Goal: Book appointment/travel/reservation

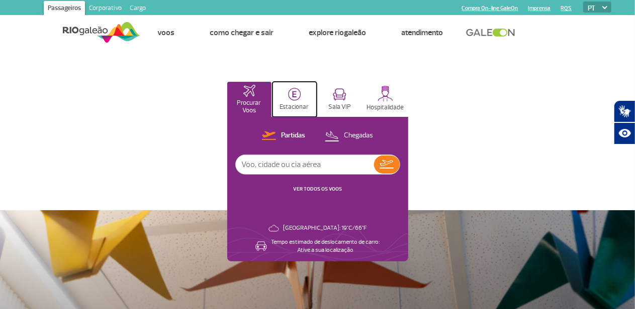
click at [301, 96] on img at bounding box center [294, 94] width 13 height 13
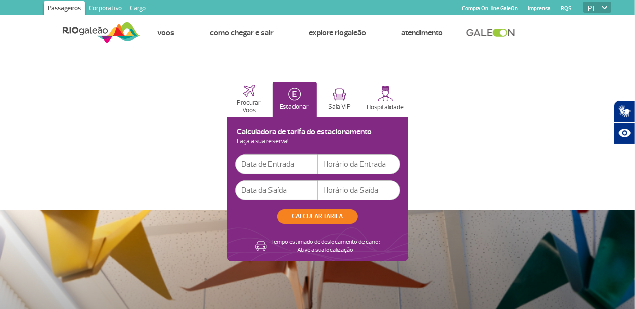
click at [318, 165] on input "text" at bounding box center [276, 164] width 82 height 20
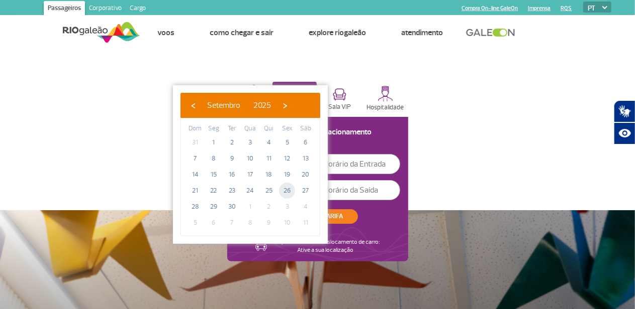
click at [285, 189] on span "26" at bounding box center [287, 191] width 16 height 16
type input "[DATE]"
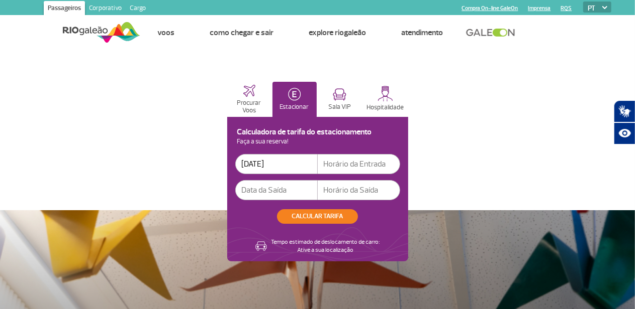
click at [400, 166] on input "text" at bounding box center [359, 164] width 82 height 20
type input "08:00"
click at [318, 194] on input "text" at bounding box center [276, 190] width 82 height 20
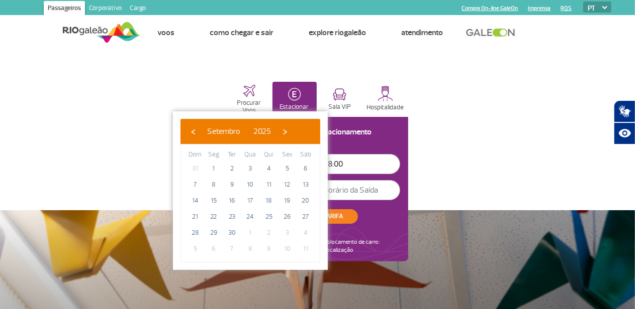
type input "[DATE]"
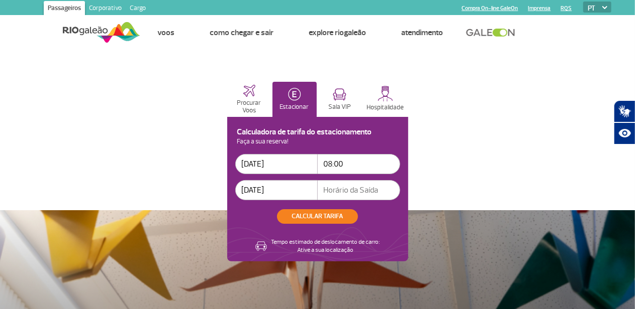
click at [400, 191] on input "text" at bounding box center [359, 190] width 82 height 20
type input "01:00"
click at [358, 219] on button "CALCULAR TARIFA" at bounding box center [317, 216] width 81 height 15
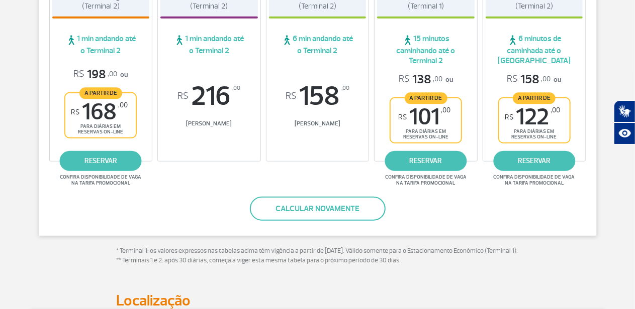
scroll to position [251, 0]
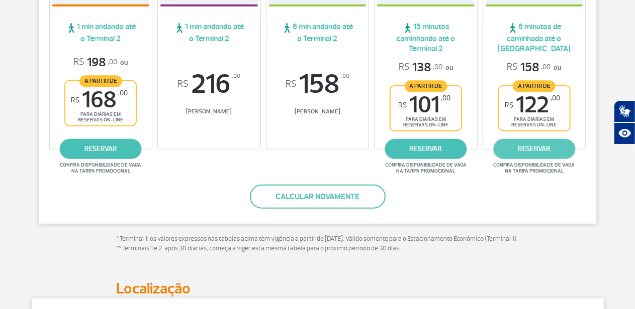
click at [532, 144] on link "reservar" at bounding box center [534, 149] width 82 height 20
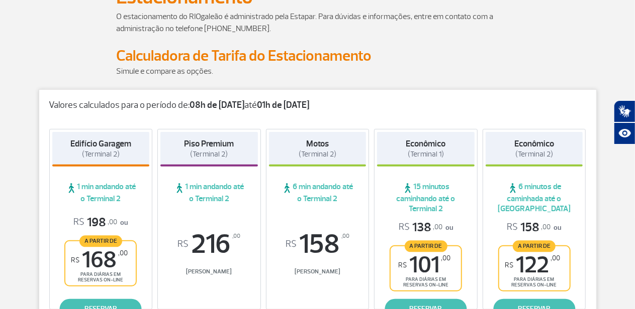
scroll to position [100, 0]
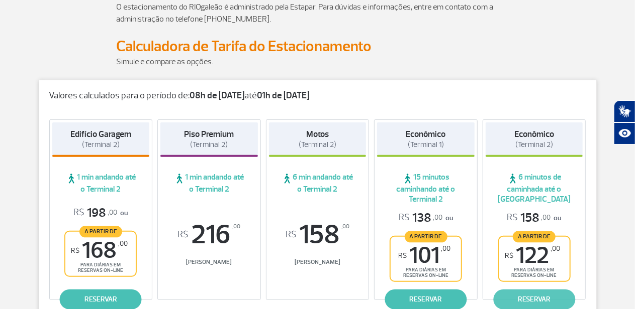
click at [537, 301] on link "reservar" at bounding box center [534, 300] width 82 height 20
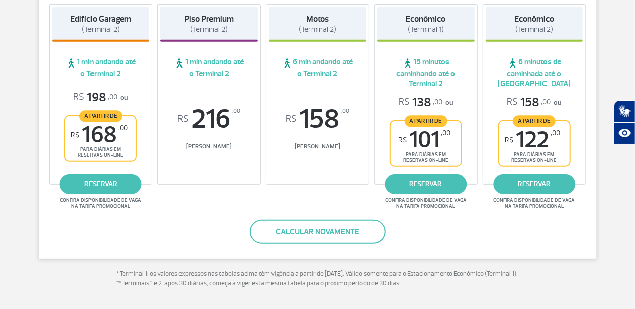
scroll to position [201, 0]
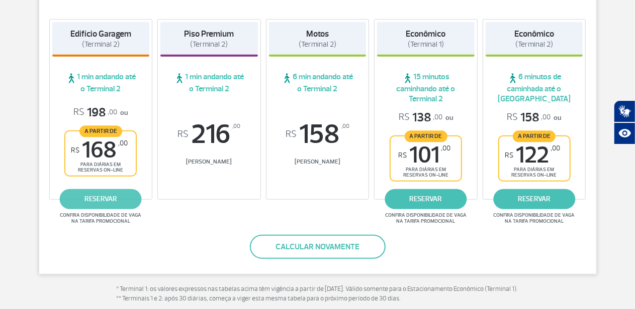
click at [93, 197] on link "reservar" at bounding box center [101, 199] width 82 height 20
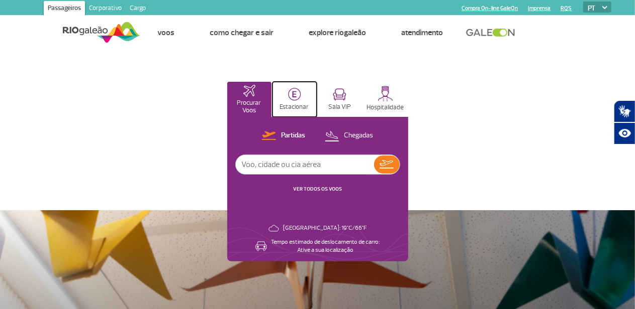
click at [301, 95] on img at bounding box center [294, 94] width 13 height 13
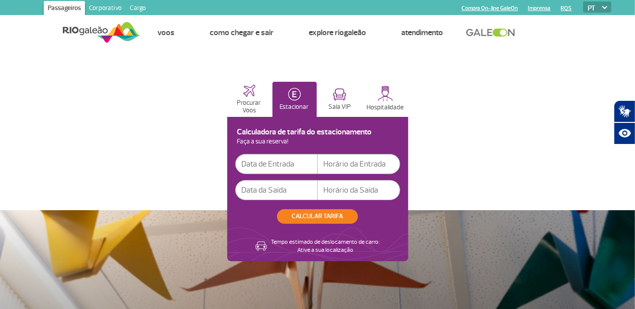
click at [318, 167] on input "text" at bounding box center [276, 164] width 82 height 20
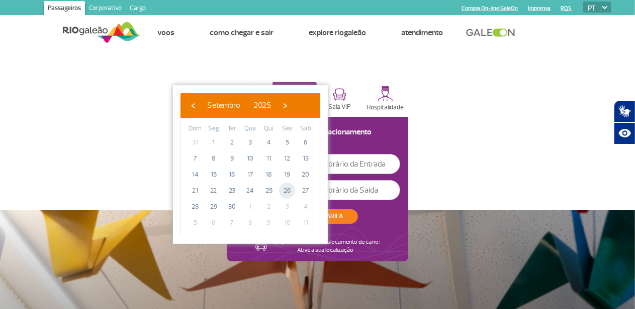
click at [285, 188] on span "26" at bounding box center [287, 191] width 16 height 16
type input "[DATE]"
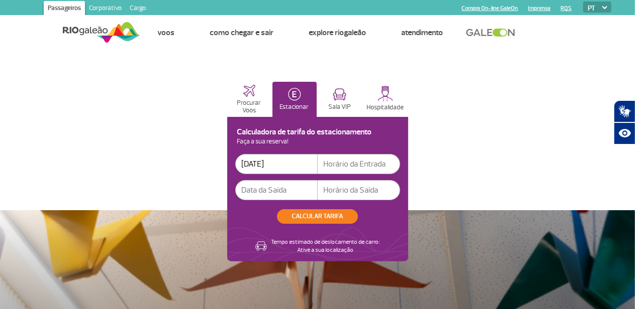
click at [400, 164] on input "text" at bounding box center [359, 164] width 82 height 20
type input "08:00"
click at [318, 192] on input "text" at bounding box center [276, 190] width 82 height 20
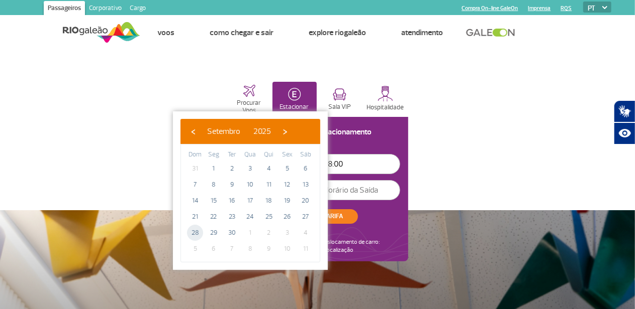
click at [196, 231] on span "28" at bounding box center [195, 233] width 16 height 16
type input "[DATE]"
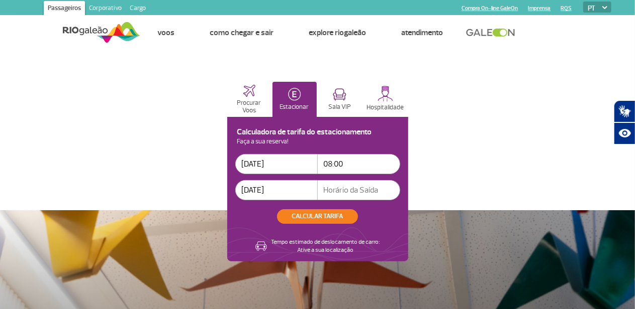
click at [400, 193] on input "text" at bounding box center [359, 190] width 82 height 20
type input "01:00"
click at [358, 216] on button "CALCULAR TARIFA" at bounding box center [317, 216] width 81 height 15
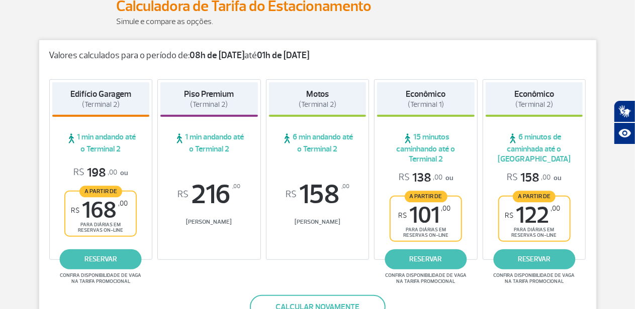
scroll to position [151, 0]
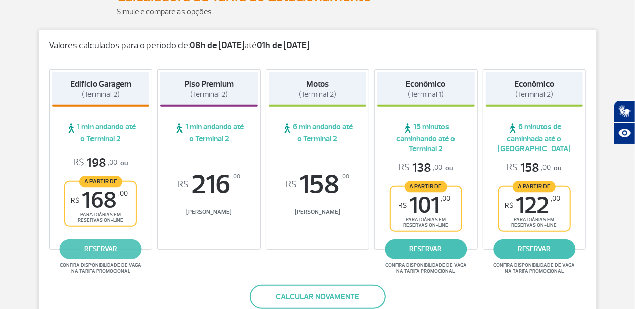
click at [104, 250] on link "reservar" at bounding box center [101, 250] width 82 height 20
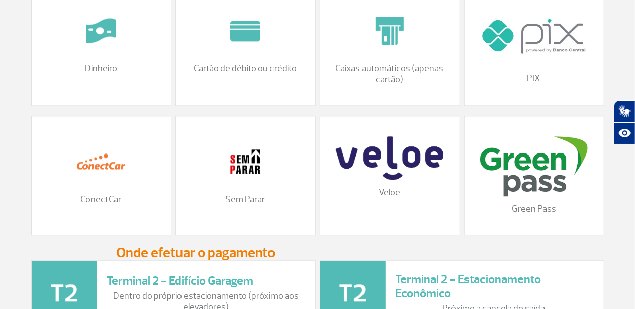
scroll to position [1105, 0]
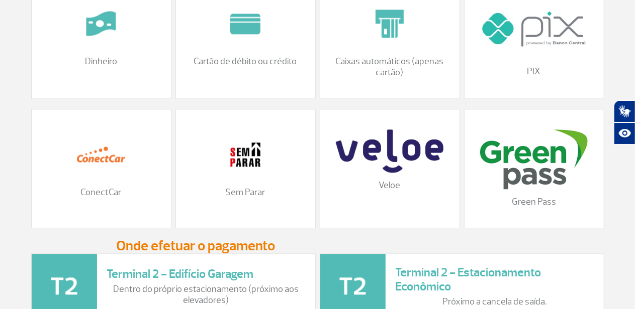
click at [245, 170] on img at bounding box center [245, 155] width 50 height 50
click at [243, 198] on p "Sem Parar" at bounding box center [245, 192] width 119 height 11
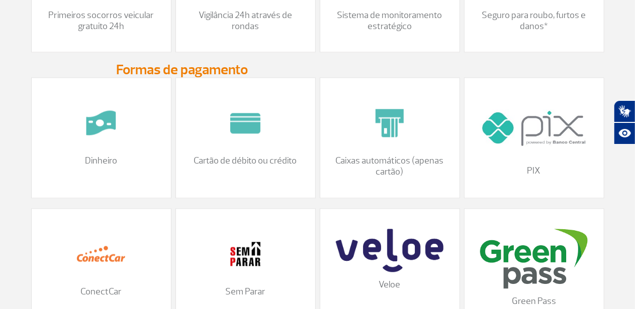
scroll to position [1056, 0]
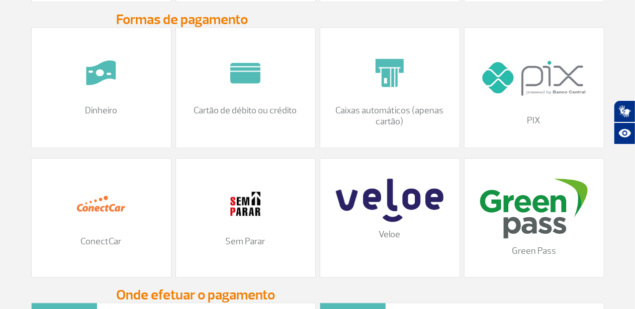
click at [239, 212] on img at bounding box center [245, 204] width 50 height 50
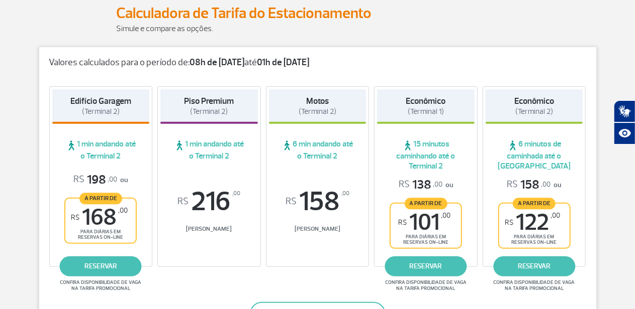
scroll to position [151, 0]
